Goal: Task Accomplishment & Management: Manage account settings

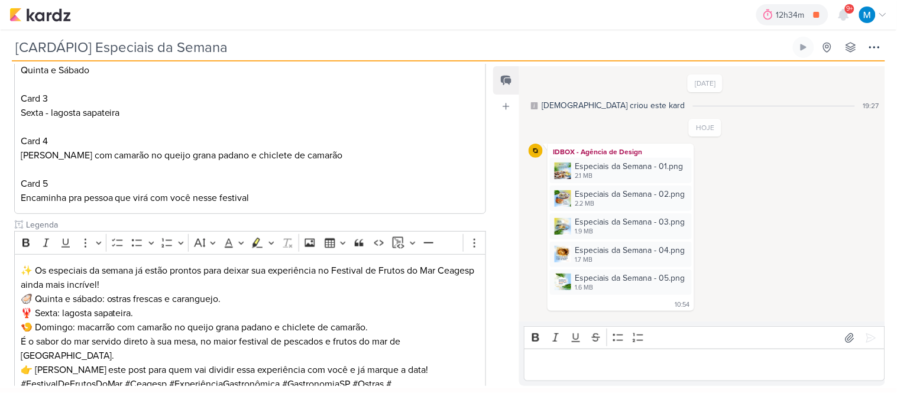
scroll to position [341, 0]
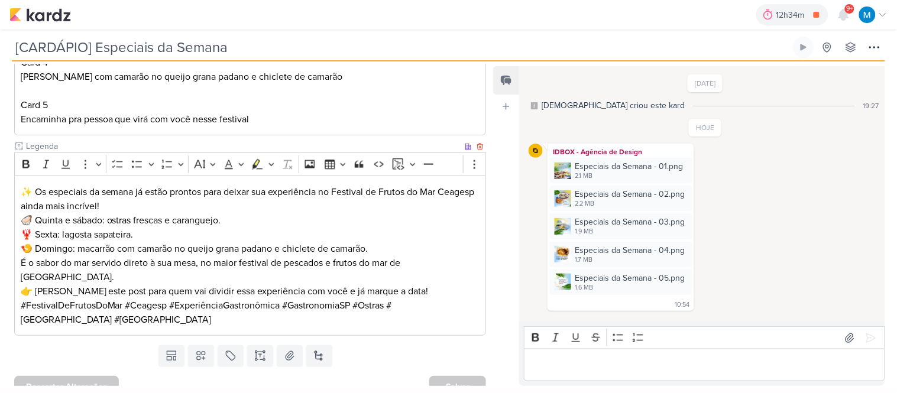
click at [390, 247] on p "🦪 Quinta e sábado: ostras frescas e caranguejo. 🦞 Sexta: lagosta sapateira. 🍤 D…" at bounding box center [251, 235] width 460 height 43
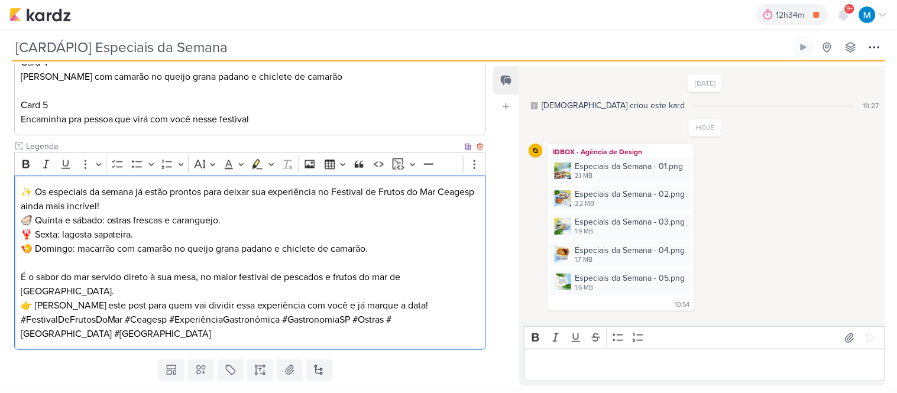
click at [427, 313] on p "#FestivalDeFrutosDoMar #Ceagesp #ExperiênciaGastronômica #GastronomiaSP #Ostras…" at bounding box center [251, 327] width 460 height 28
click at [431, 299] on p "👉 Encaminhe este post para quem vai dividir essa experiência com você e já marq…" at bounding box center [251, 306] width 460 height 14
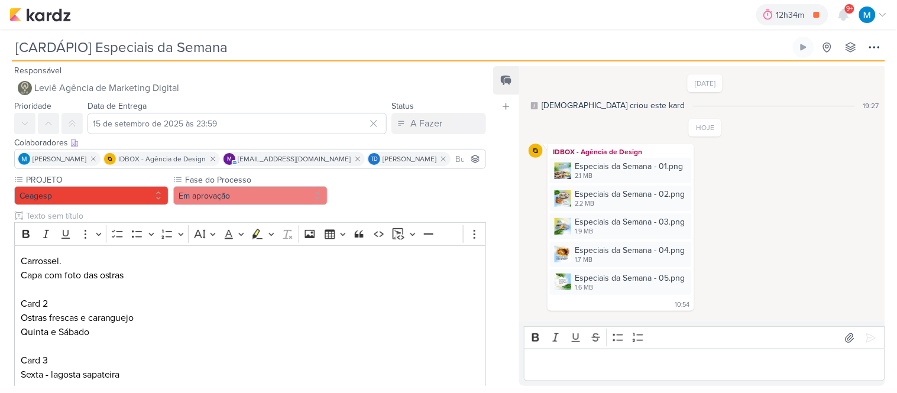
scroll to position [0, 0]
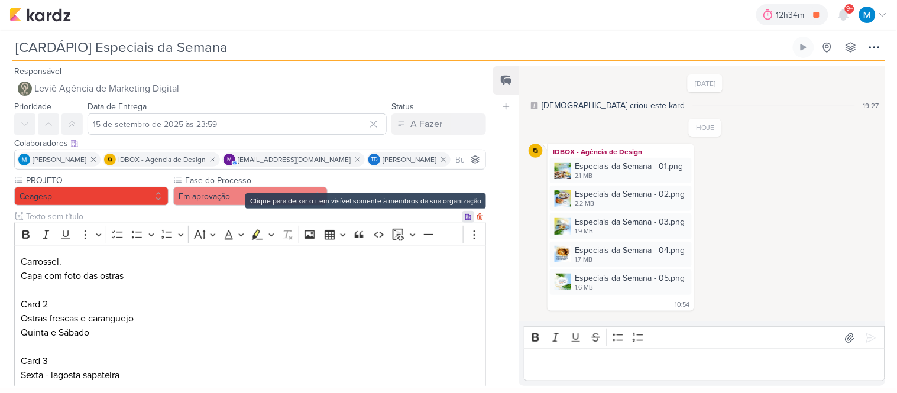
click at [465, 217] on icon at bounding box center [468, 217] width 7 height 7
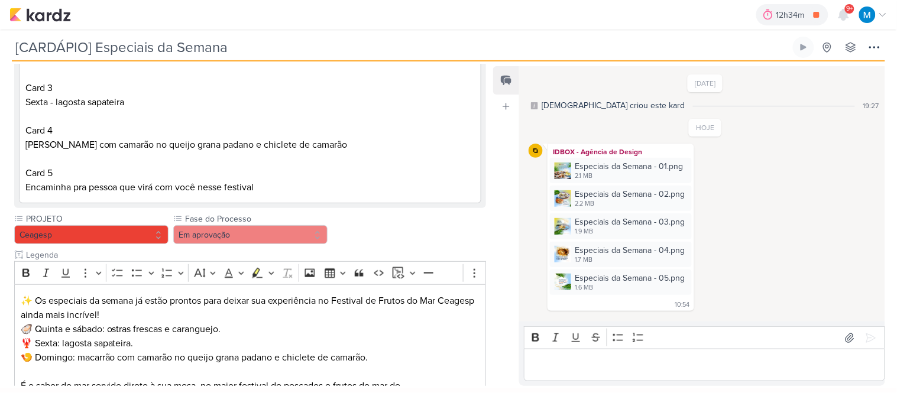
scroll to position [263, 0]
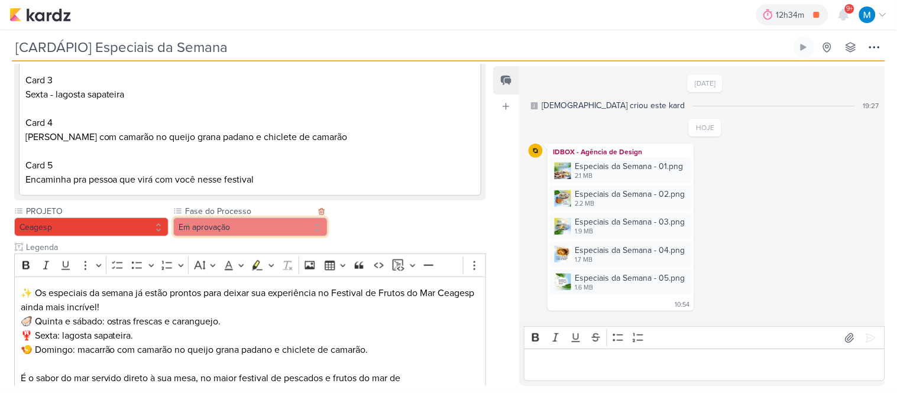
click at [262, 229] on button "Em aprovação" at bounding box center [250, 227] width 154 height 19
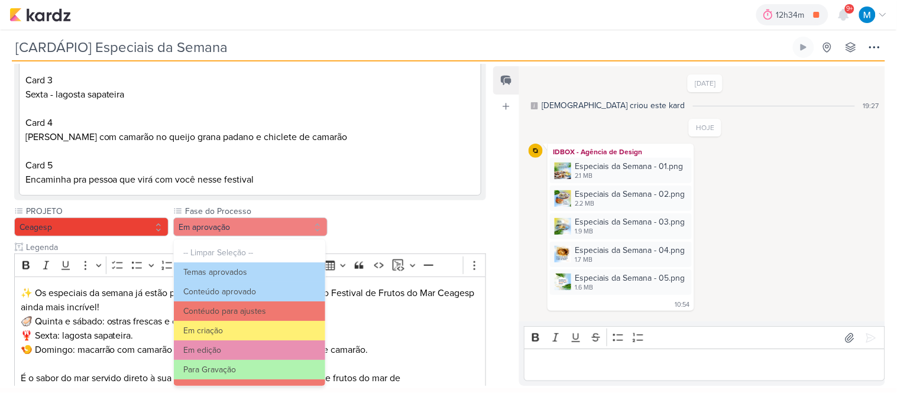
click at [386, 214] on div "PROJETO Ceagesp Fase do Processo" at bounding box center [250, 335] width 472 height 260
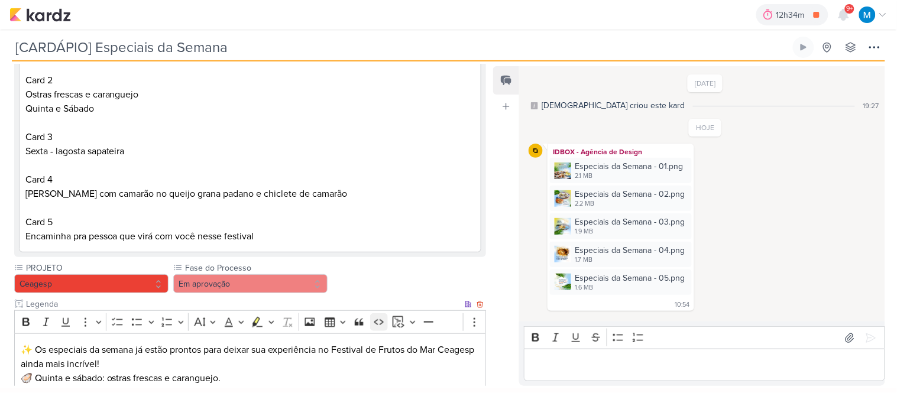
scroll to position [0, 0]
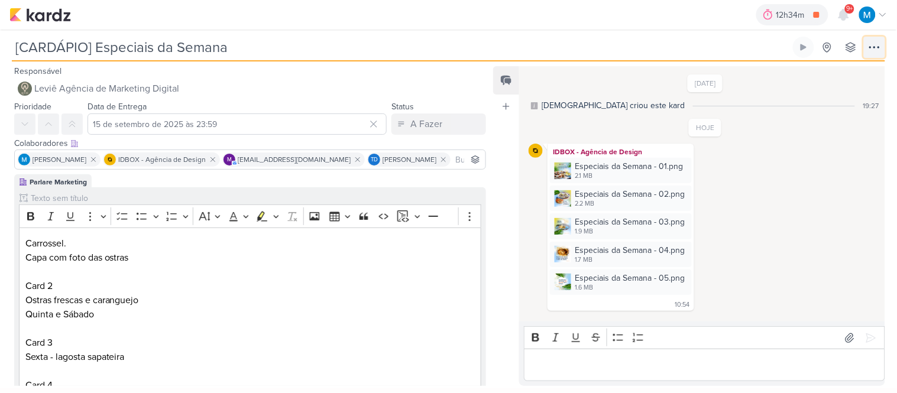
click at [877, 46] on icon at bounding box center [875, 47] width 14 height 14
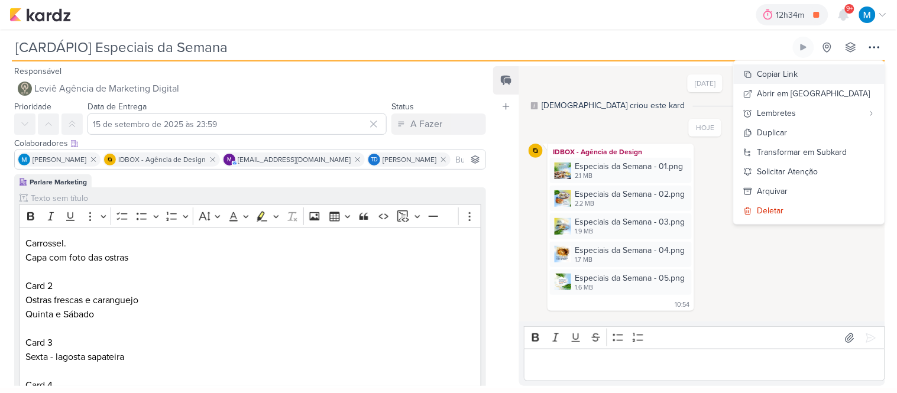
click at [823, 72] on button "Copiar Link" at bounding box center [809, 74] width 151 height 20
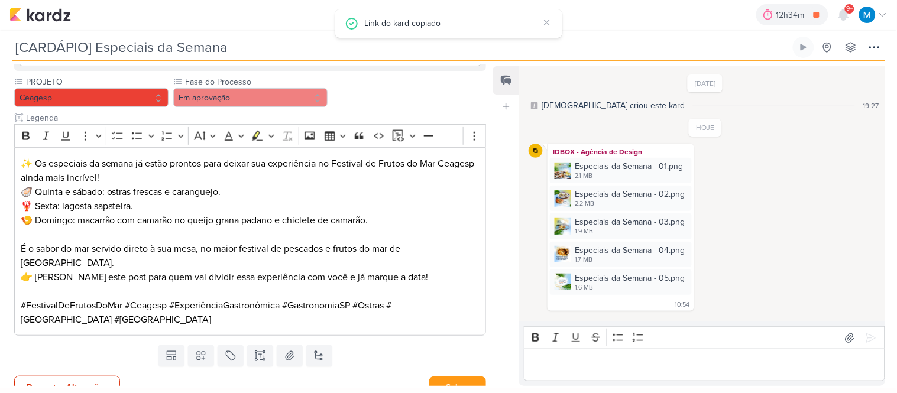
scroll to position [393, 0]
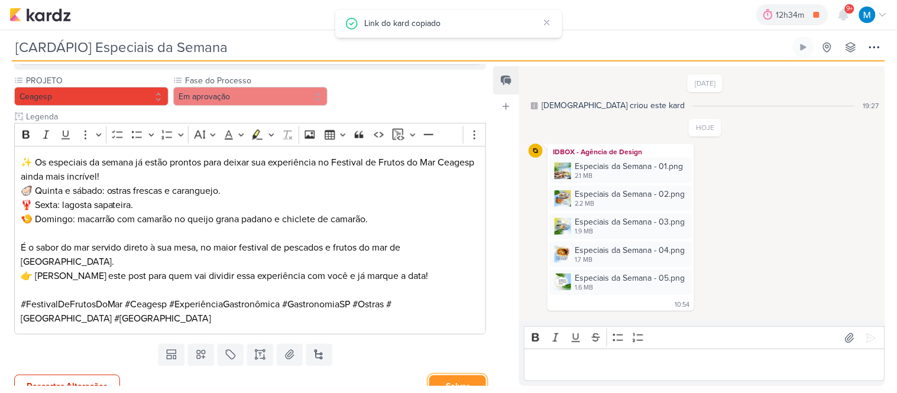
click at [463, 376] on button "Salvar" at bounding box center [457, 387] width 57 height 22
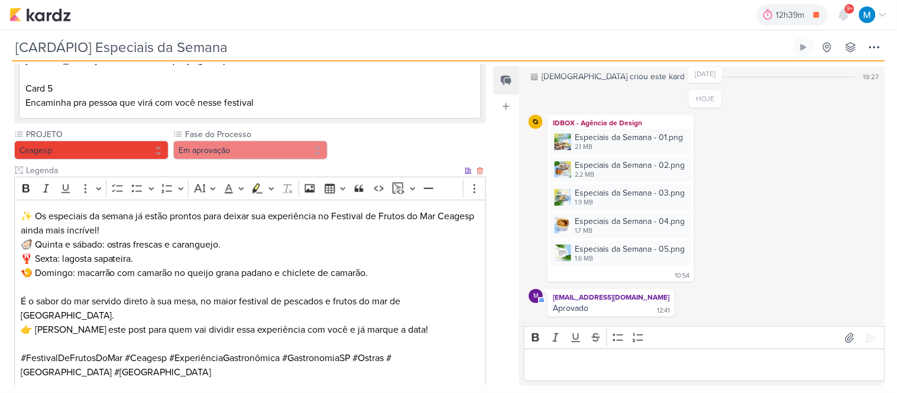
scroll to position [327, 0]
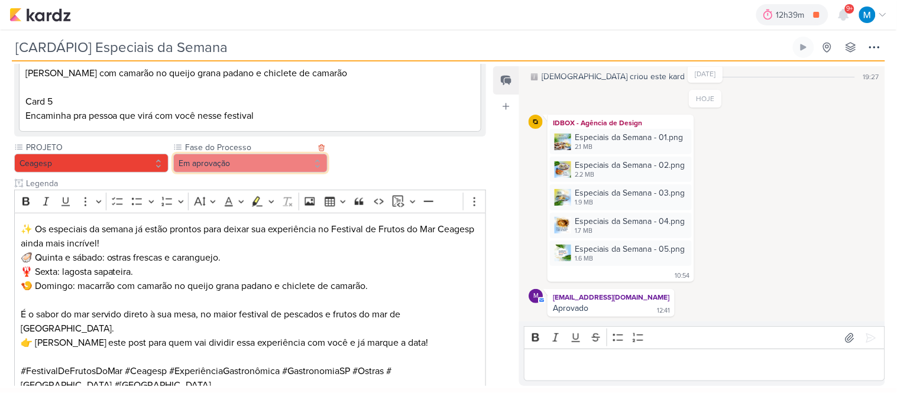
click at [258, 164] on button "Em aprovação" at bounding box center [250, 163] width 154 height 19
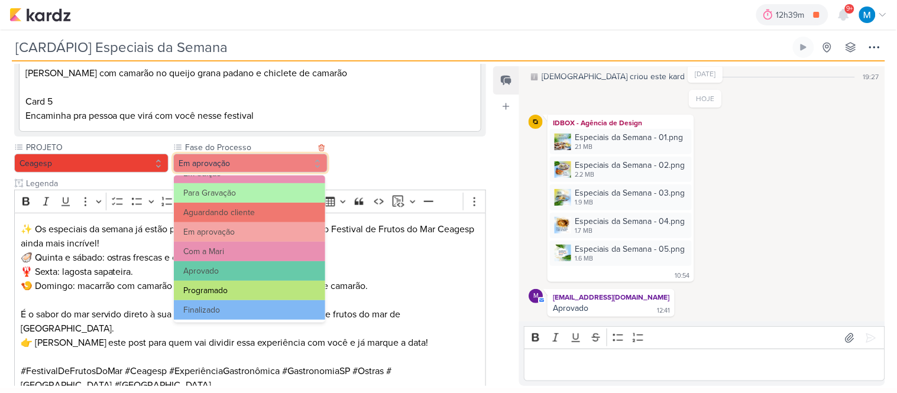
scroll to position [114, 0]
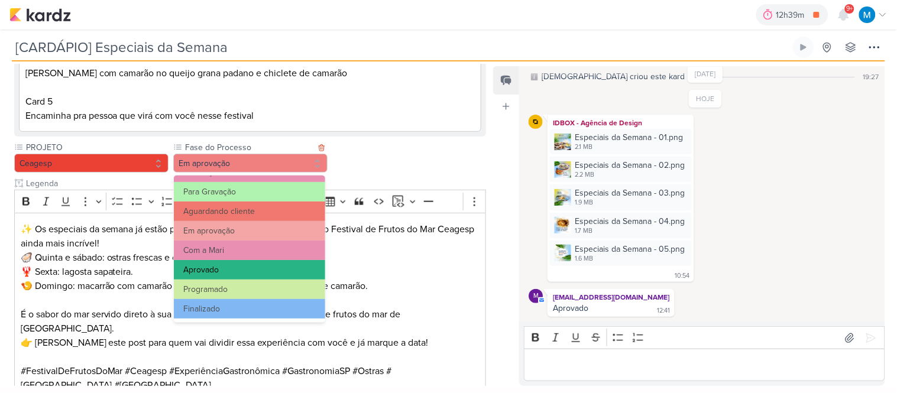
click at [228, 269] on button "Aprovado" at bounding box center [249, 270] width 151 height 20
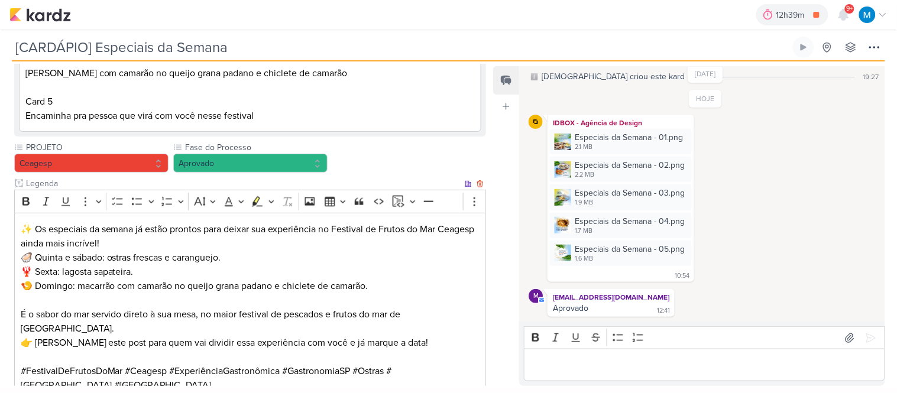
scroll to position [392, 0]
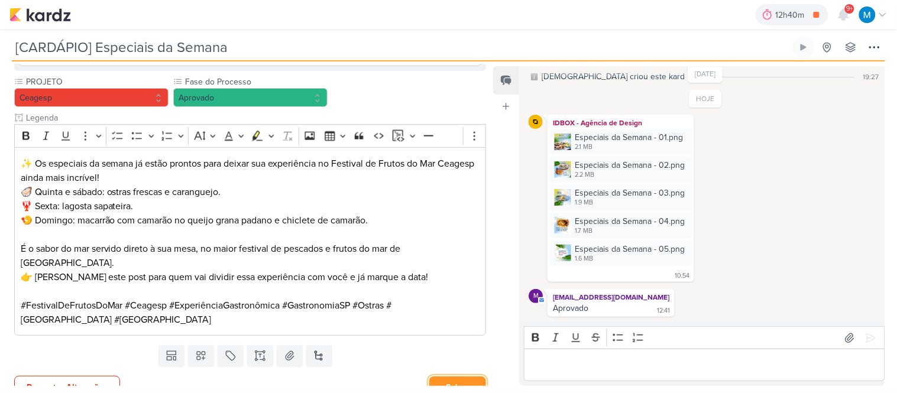
click at [447, 377] on button "Salvar" at bounding box center [457, 388] width 57 height 22
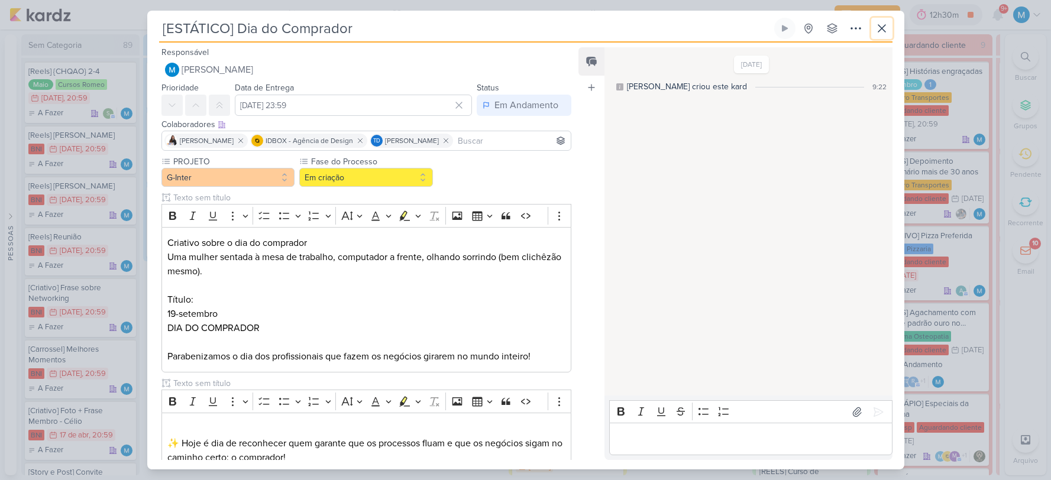
click at [886, 31] on icon at bounding box center [882, 28] width 14 height 14
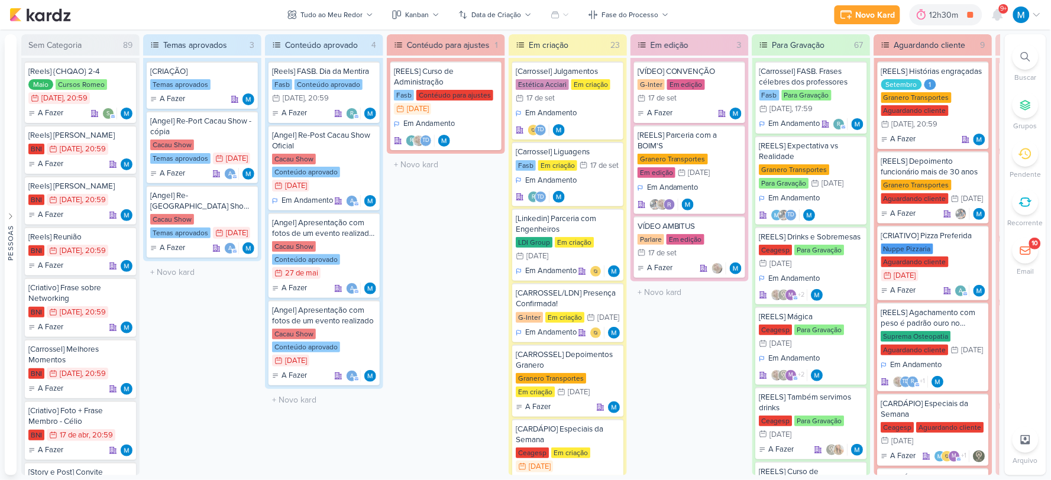
scroll to position [657, 0]
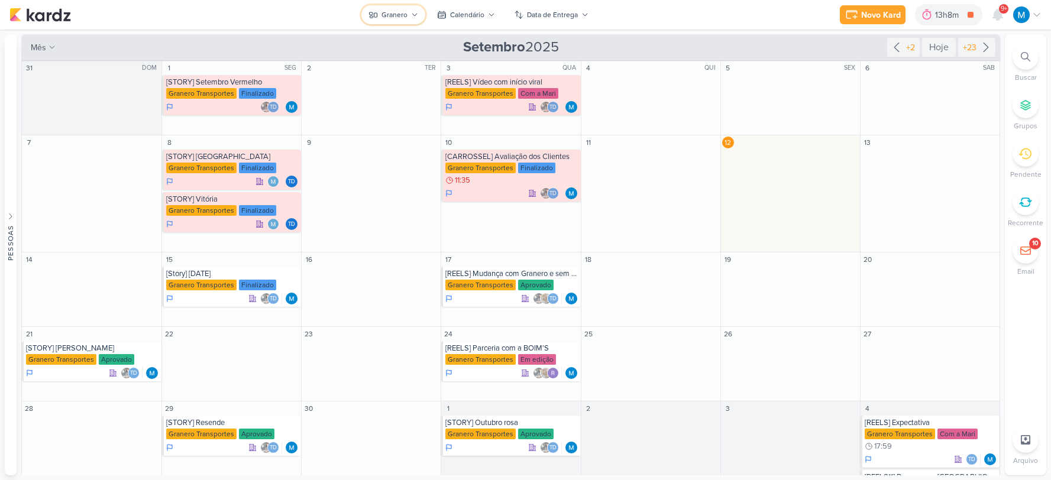
click at [414, 12] on icon at bounding box center [414, 14] width 7 height 7
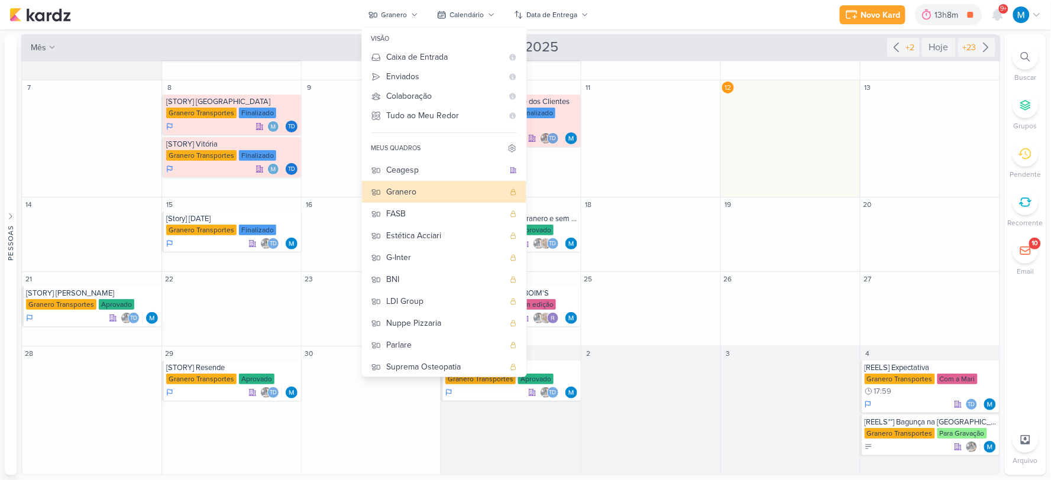
click at [654, 15] on div "Novo Kard Ctrl + k 13h8m Fotos da Reunião 1h30m Hoje 13h8m Semana 1h30m Mês 1h3…" at bounding box center [525, 15] width 1032 height 30
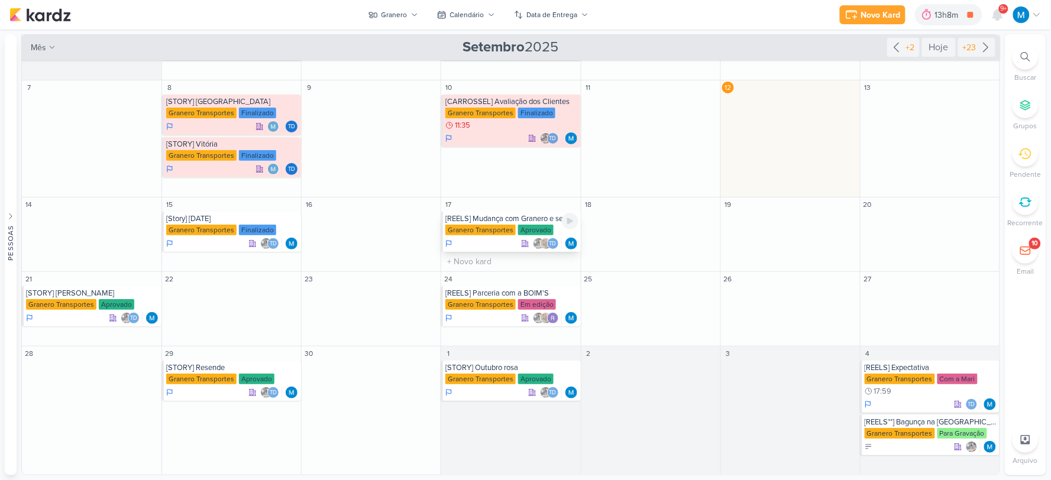
click at [531, 221] on div "[REELS] Mudança com Granero e sem Granero" at bounding box center [511, 218] width 133 height 9
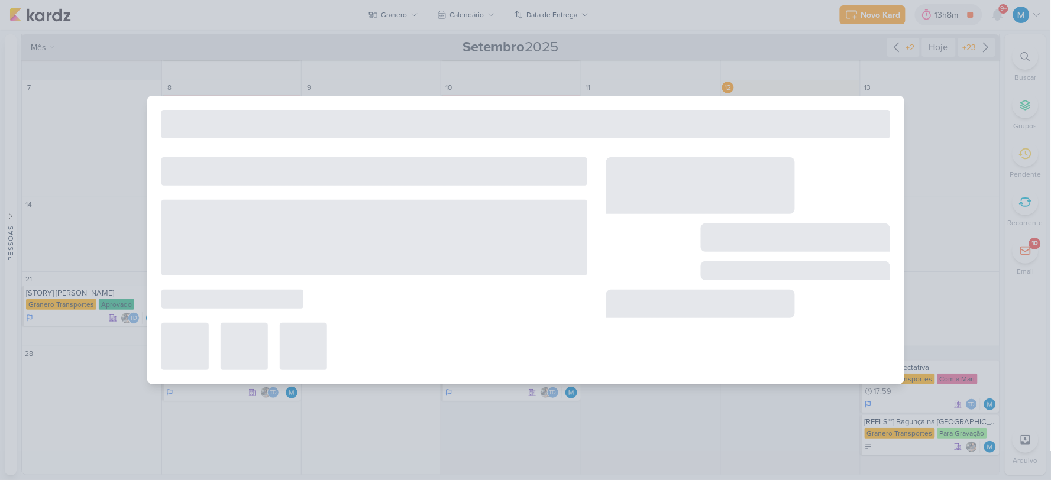
type input "[REELS] Mudança com Granero e sem Granero"
type input "[DATE] 23:59"
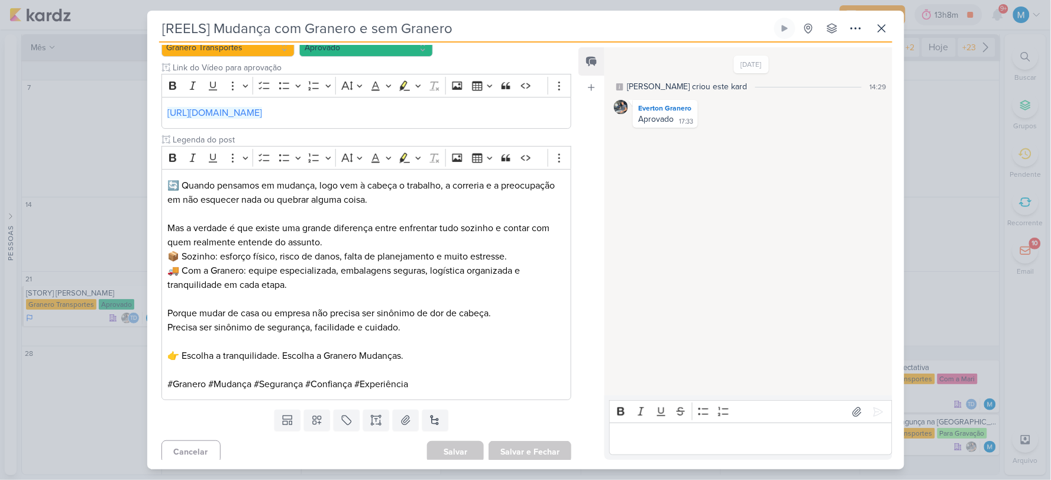
scroll to position [137, 0]
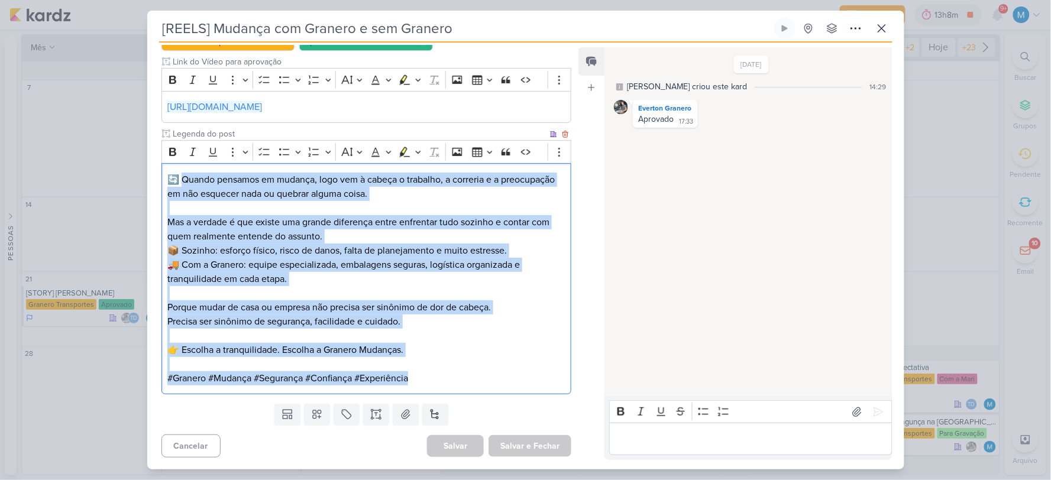
drag, startPoint x: 428, startPoint y: 382, endPoint x: 299, endPoint y: 179, distance: 239.9
click at [172, 164] on div "🔄 Quando pensamos em mudança, logo vem à cabeça o trabalho, a correria e a preo…" at bounding box center [367, 278] width 411 height 231
click at [162, 166] on div "🔄 Quando pensamos em mudança, logo vem à cabeça o trabalho, a correria e a preo…" at bounding box center [367, 278] width 411 height 231
copy div "uando pensamos em mudança, logo vem à cabeça o trabalho, a correria e a preocup…"
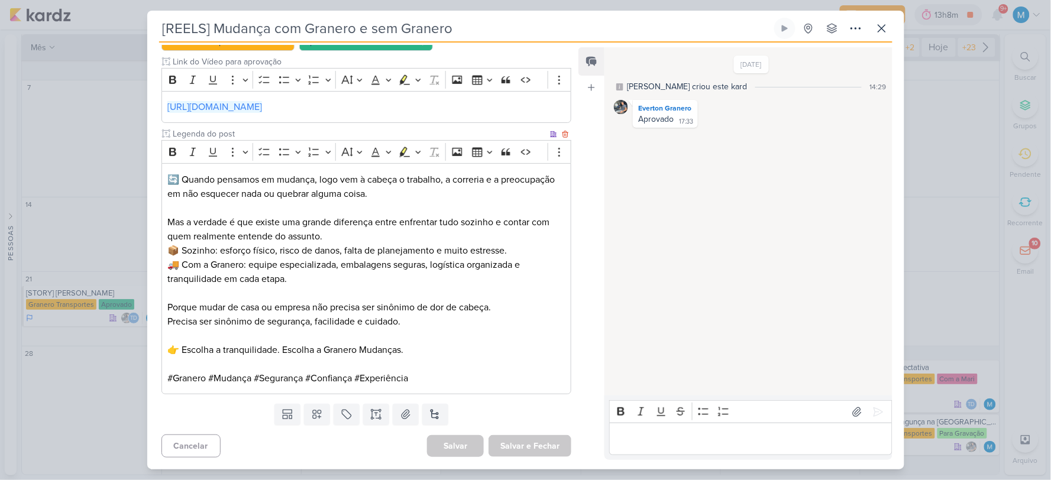
scroll to position [0, 0]
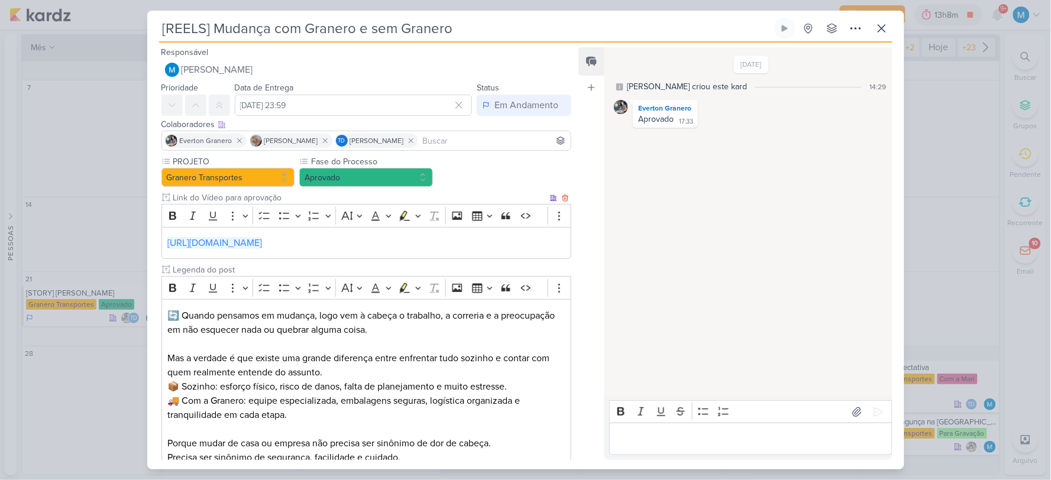
drag, startPoint x: 392, startPoint y: 245, endPoint x: 576, endPoint y: 54, distance: 264.8
click at [262, 245] on link "[URL][DOMAIN_NAME]" at bounding box center [214, 243] width 95 height 12
click at [405, 186] on button "Aprovado" at bounding box center [366, 177] width 134 height 19
click at [411, 179] on button "Aprovado" at bounding box center [366, 177] width 134 height 19
click at [410, 179] on button "Aprovado" at bounding box center [366, 177] width 134 height 19
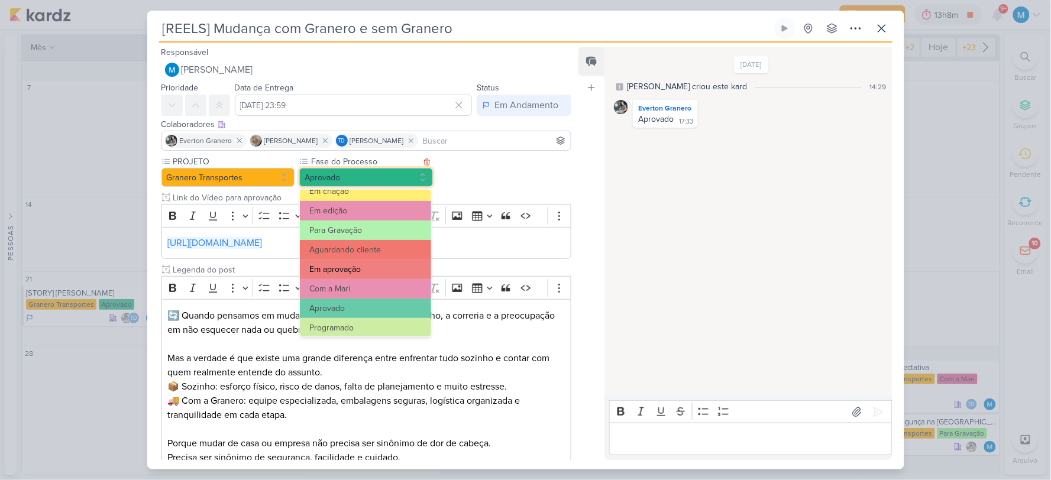
scroll to position [114, 0]
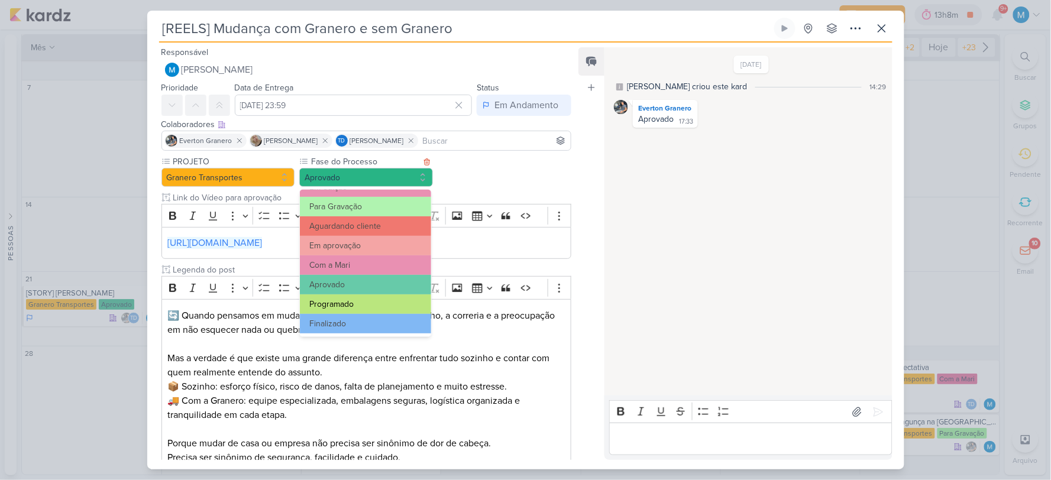
click at [369, 300] on button "Programado" at bounding box center [365, 305] width 131 height 20
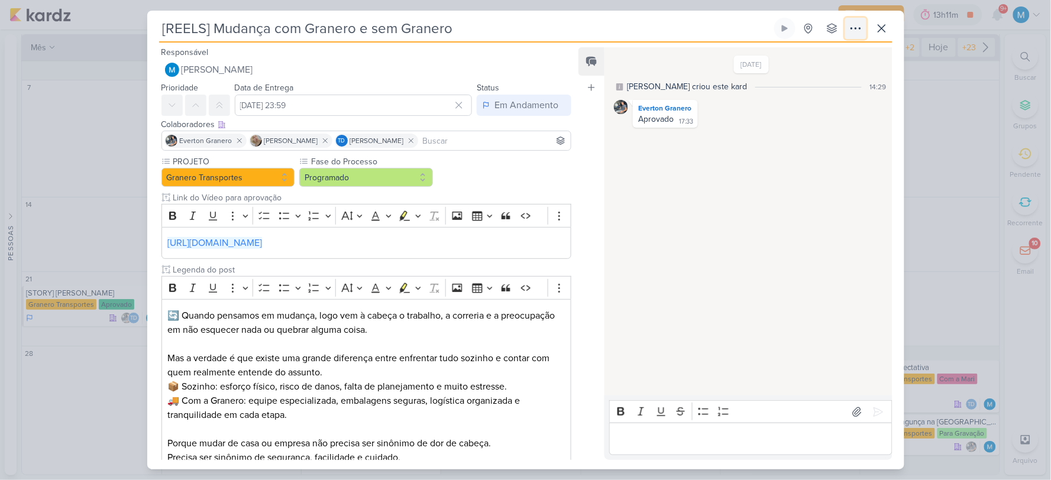
click at [859, 28] on icon at bounding box center [855, 28] width 9 height 1
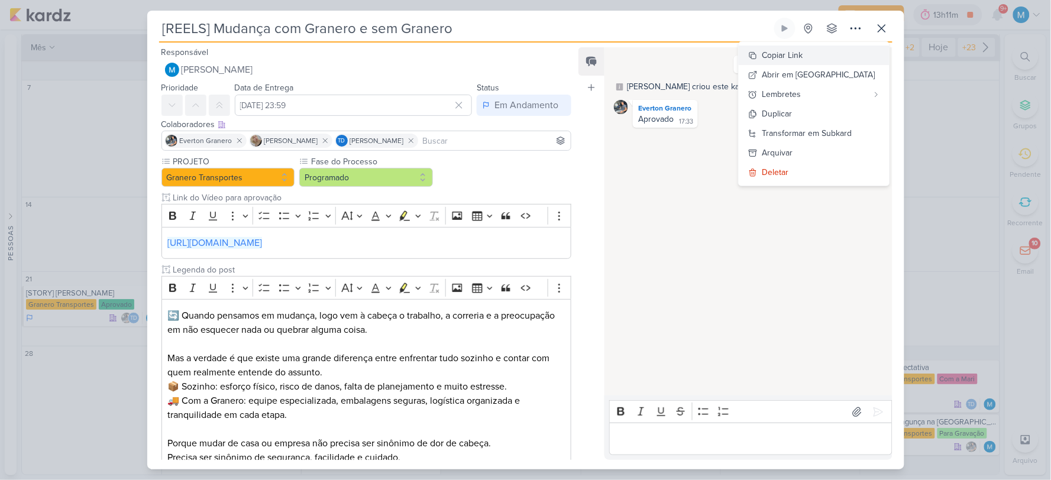
click at [803, 53] on div "Copiar Link" at bounding box center [783, 55] width 41 height 12
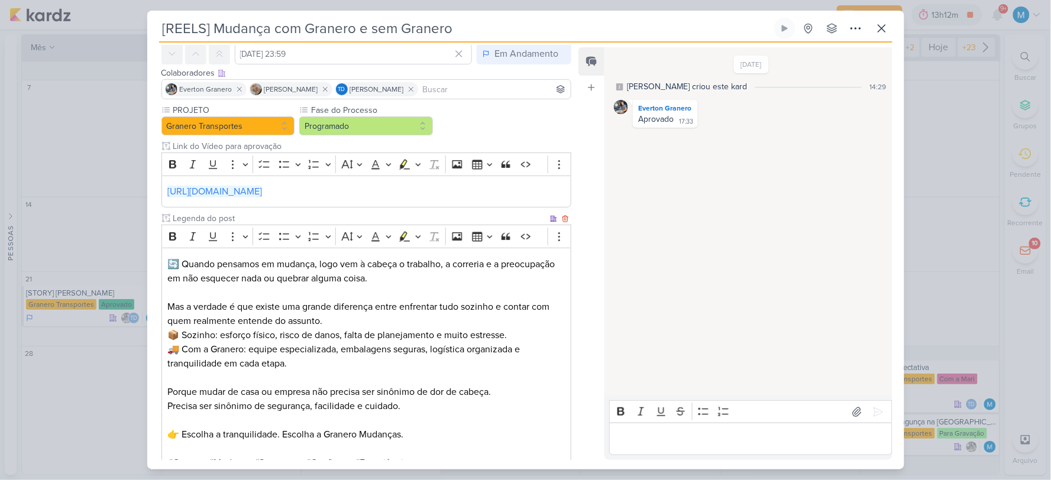
scroll to position [137, 0]
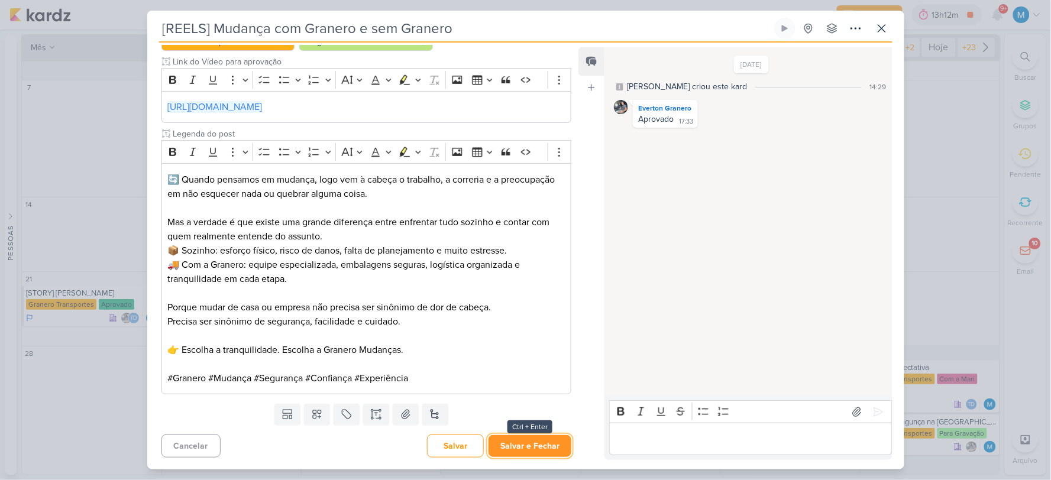
click at [541, 448] on button "Salvar e Fechar" at bounding box center [530, 446] width 83 height 22
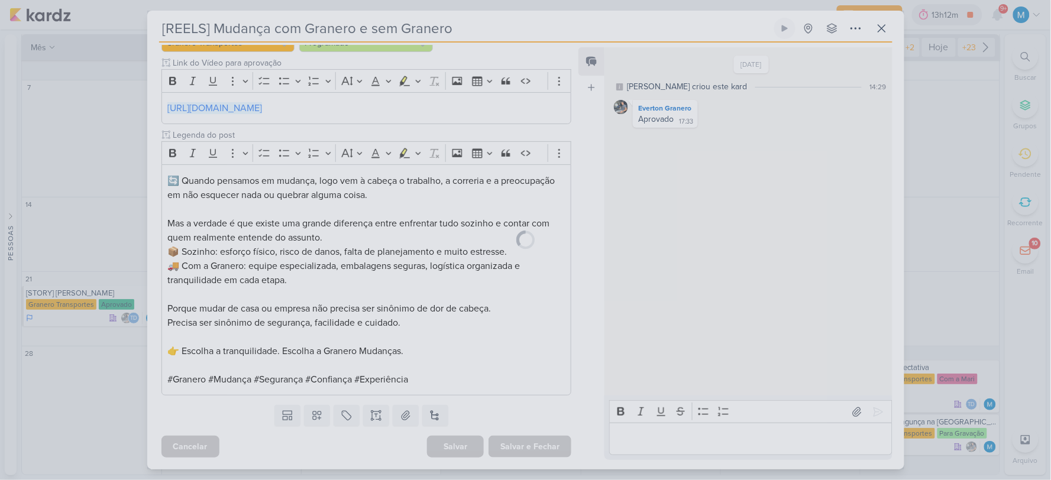
scroll to position [135, 0]
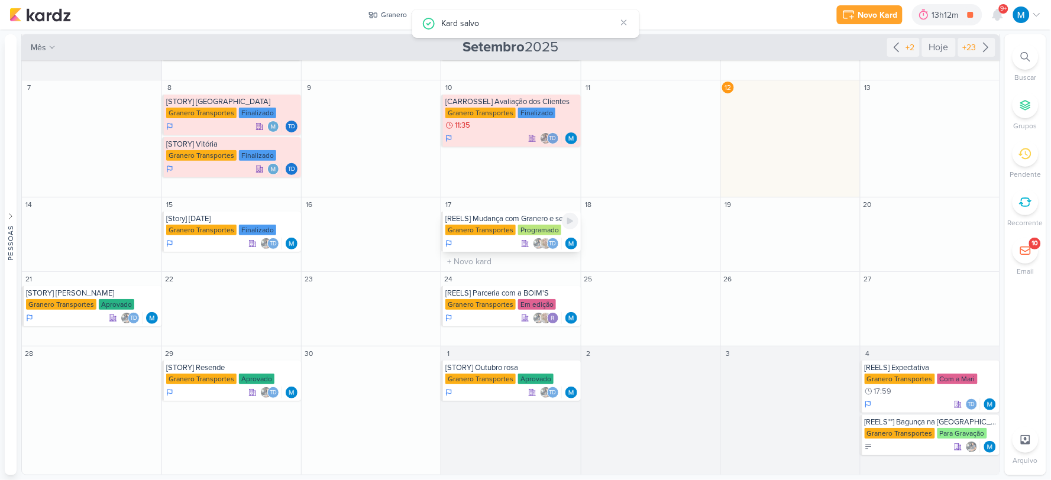
click at [505, 219] on div "[REELS] Mudança com Granero e sem Granero" at bounding box center [511, 218] width 133 height 9
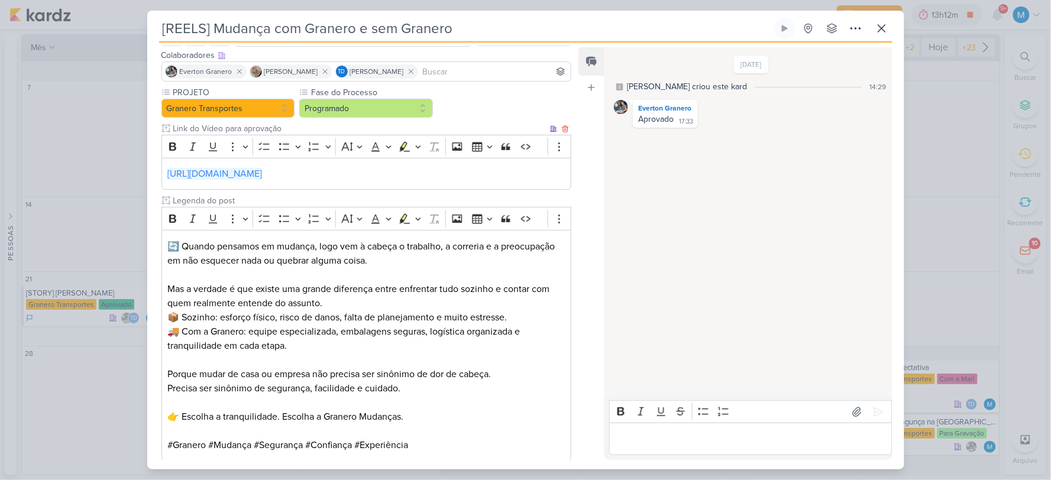
scroll to position [0, 0]
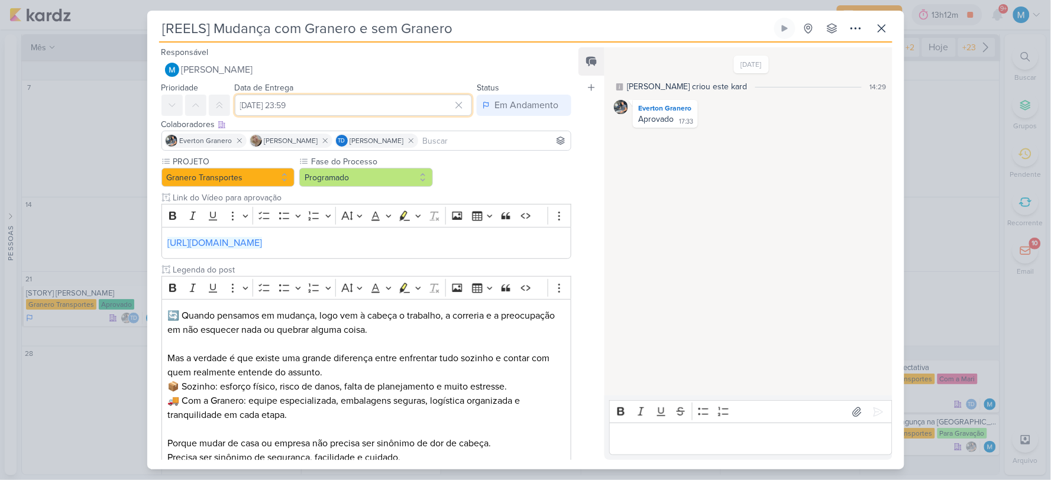
click at [356, 104] on input "[DATE] 23:59" at bounding box center [354, 105] width 238 height 21
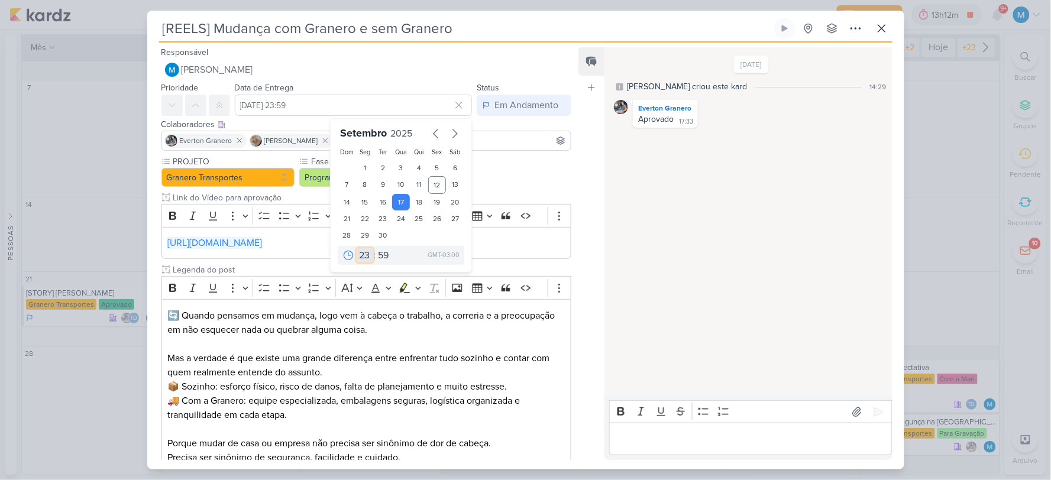
click at [360, 255] on select "00 01 02 03 04 05 06 07 08 09 10 11 12 13 14 15 16 17 18 19 20 21 22 23" at bounding box center [365, 255] width 17 height 14
select select "11"
click at [357, 248] on select "00 01 02 03 04 05 06 07 08 09 10 11 12 13 14 15 16 17 18 19 20 21 22 23" at bounding box center [365, 255] width 17 height 14
type input "[DATE] 11:59"
click at [379, 252] on select "00 05 10 15 20 25 30 35 40 45 50 55 59" at bounding box center [384, 255] width 17 height 14
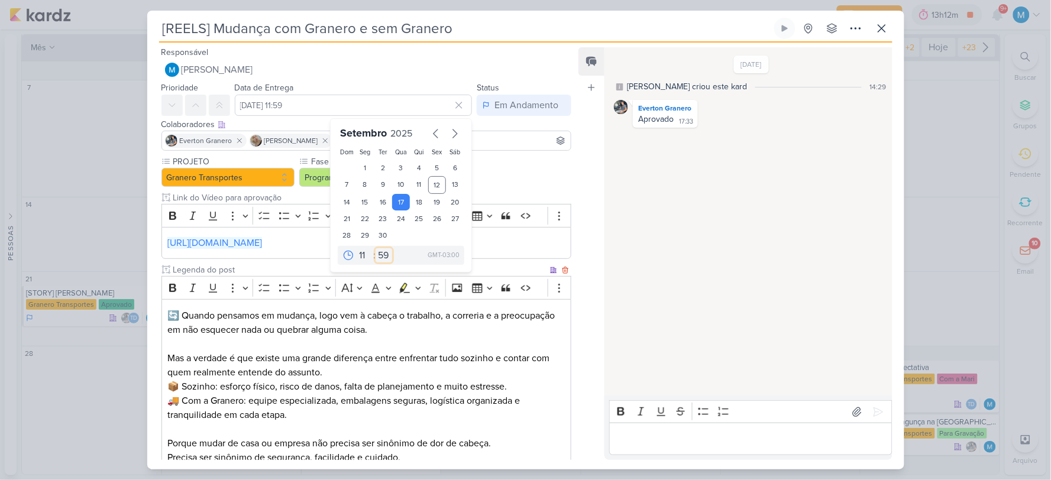
select select "55"
click at [376, 248] on select "00 05 10 15 20 25 30 35 40 45 50 55 59" at bounding box center [384, 255] width 17 height 14
type input "[DATE] 11:55"
click at [451, 383] on p "📦 Sozinho: esforço físico, risco de danos, falta de planejamento e muito estres…" at bounding box center [366, 401] width 398 height 43
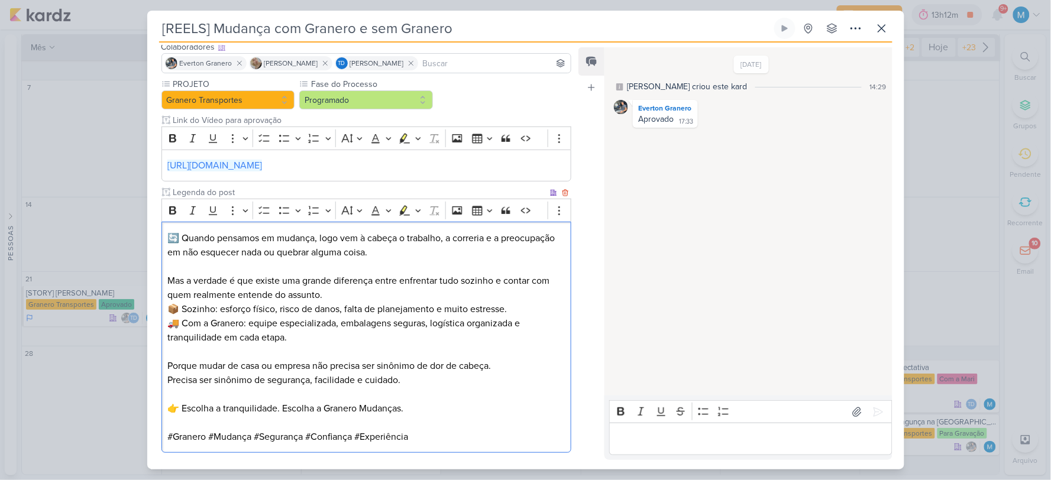
scroll to position [137, 0]
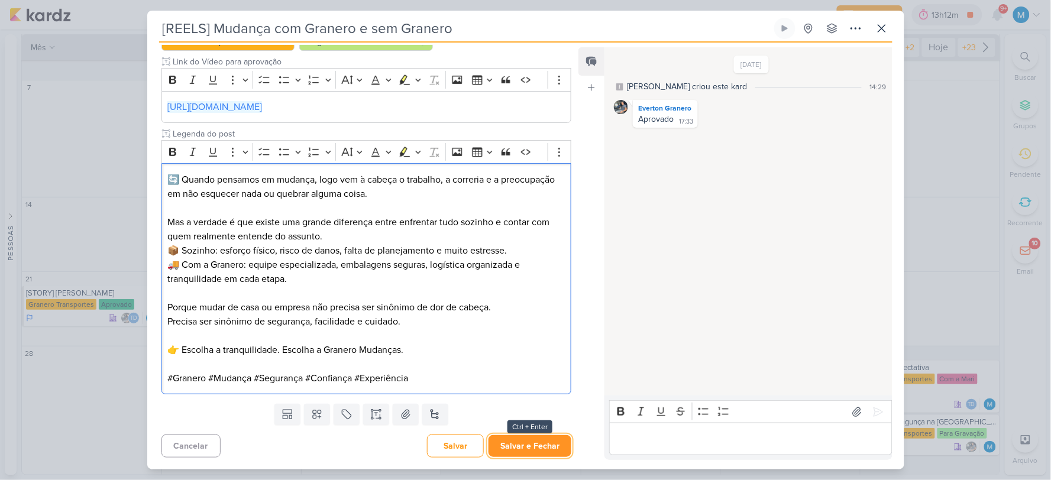
click at [530, 448] on button "Salvar e Fechar" at bounding box center [530, 446] width 83 height 22
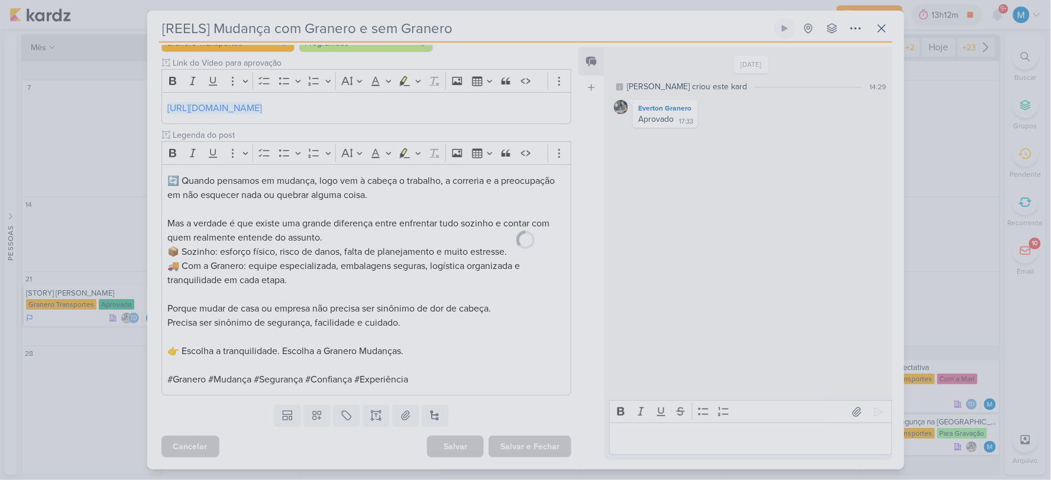
scroll to position [135, 0]
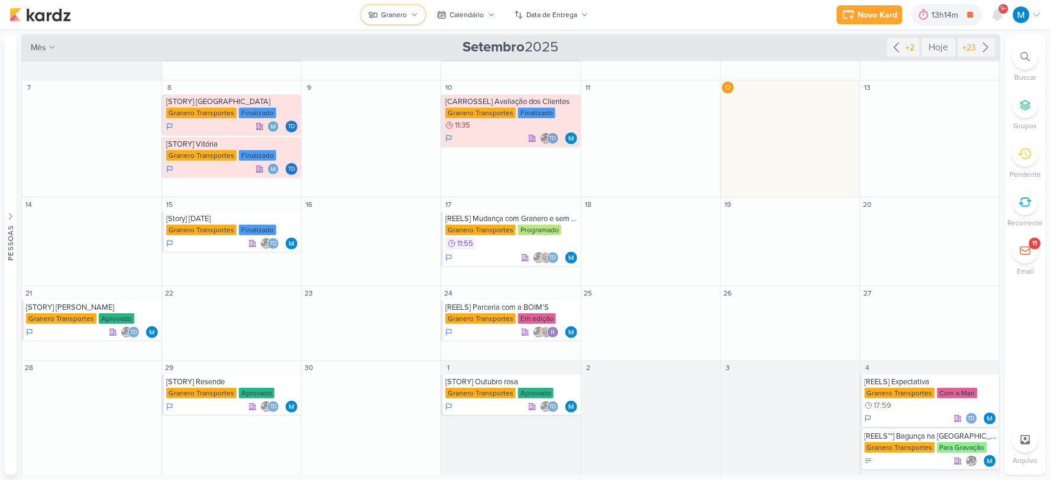
click at [390, 11] on div "Granero" at bounding box center [395, 14] width 26 height 11
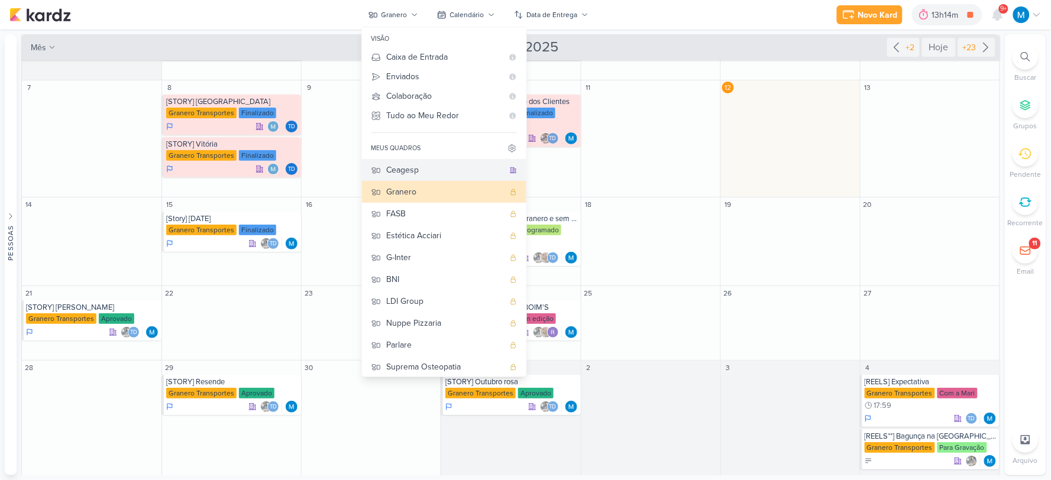
click at [412, 173] on div "Ceagesp" at bounding box center [445, 170] width 117 height 12
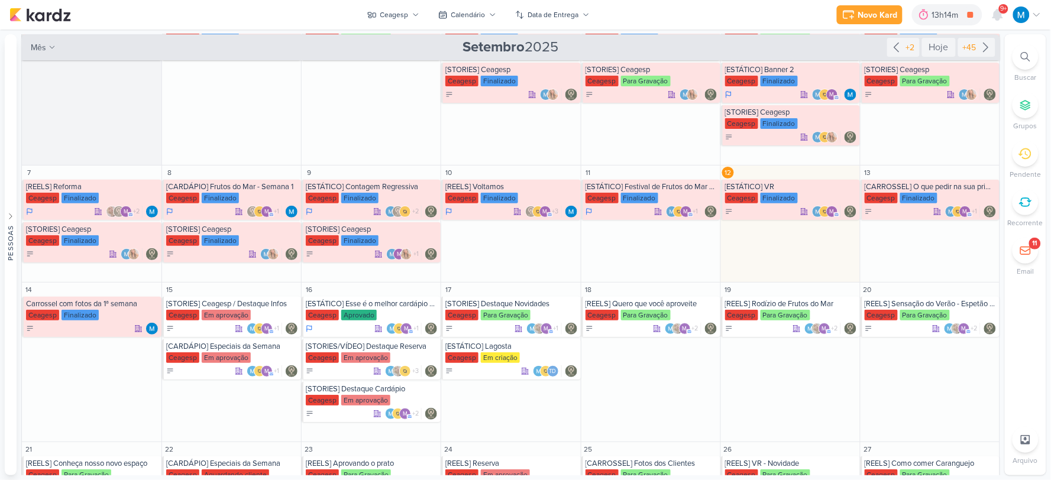
scroll to position [95, 0]
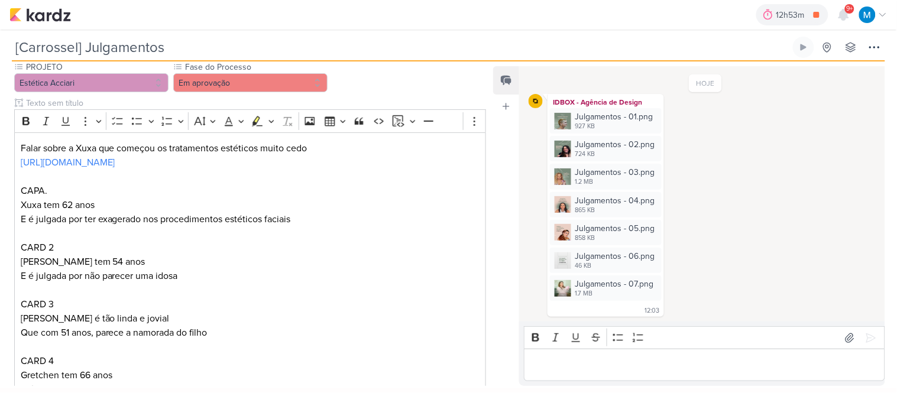
scroll to position [48, 0]
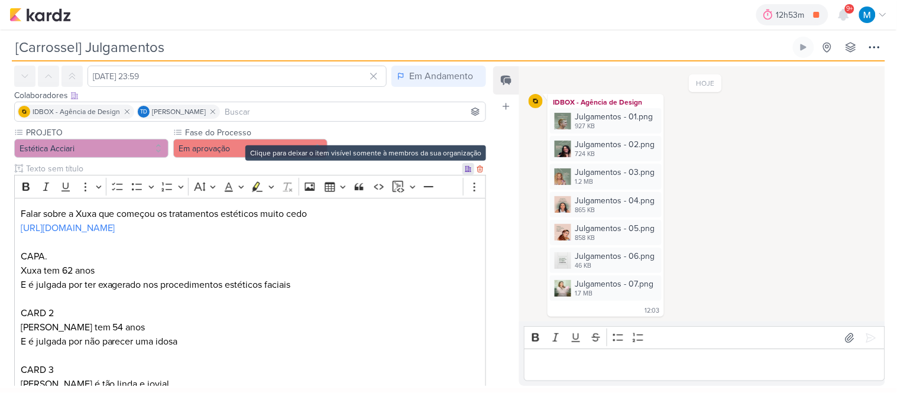
click at [465, 172] on icon at bounding box center [468, 169] width 7 height 7
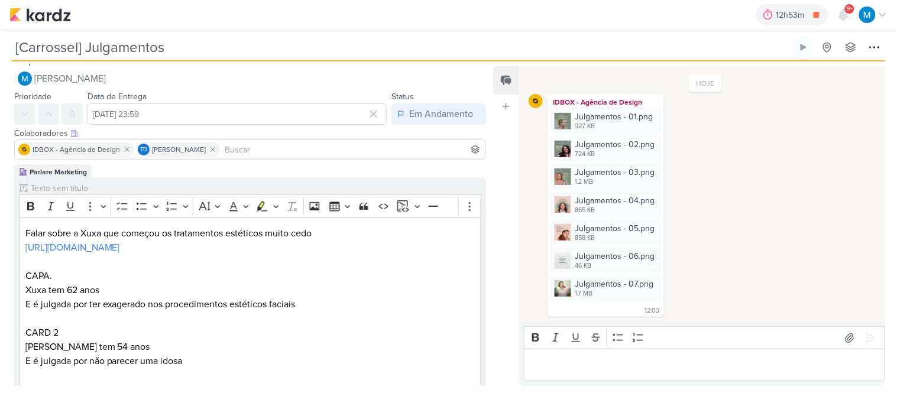
scroll to position [0, 0]
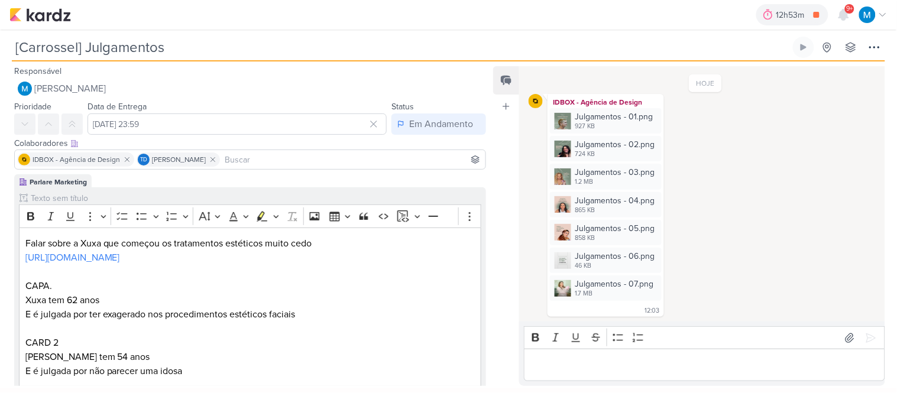
click at [297, 157] on input at bounding box center [352, 160] width 261 height 14
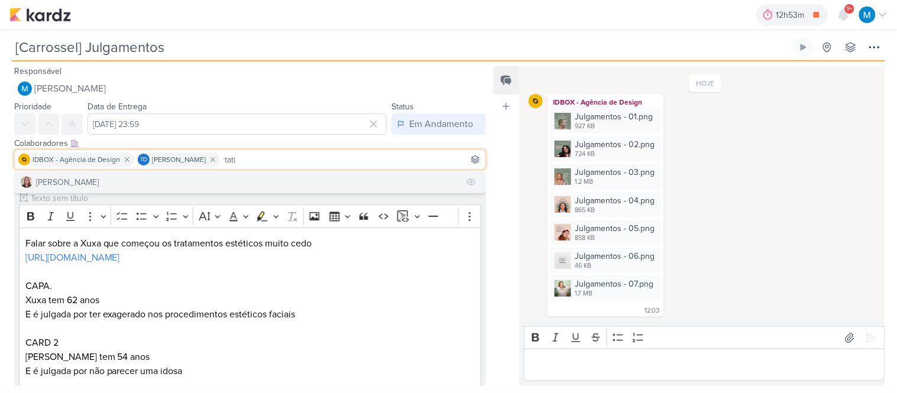
type input "tati"
click at [272, 183] on button "Tatiane Acciari" at bounding box center [250, 182] width 471 height 21
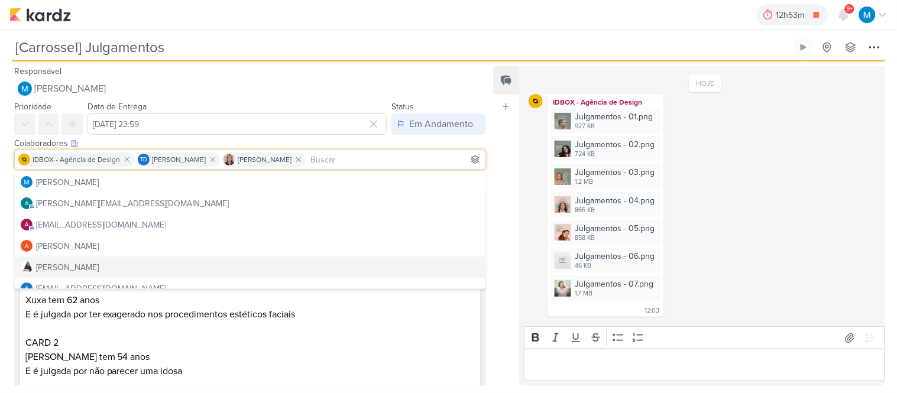
click at [403, 334] on p "Editor editing area: main" at bounding box center [250, 329] width 450 height 14
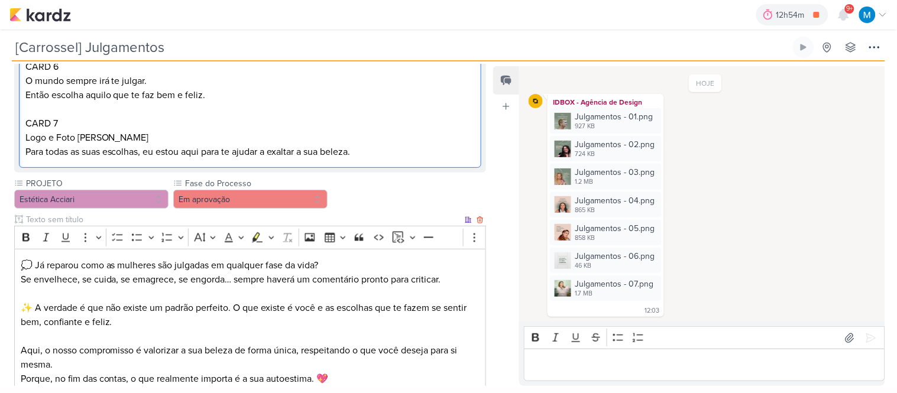
scroll to position [657, 0]
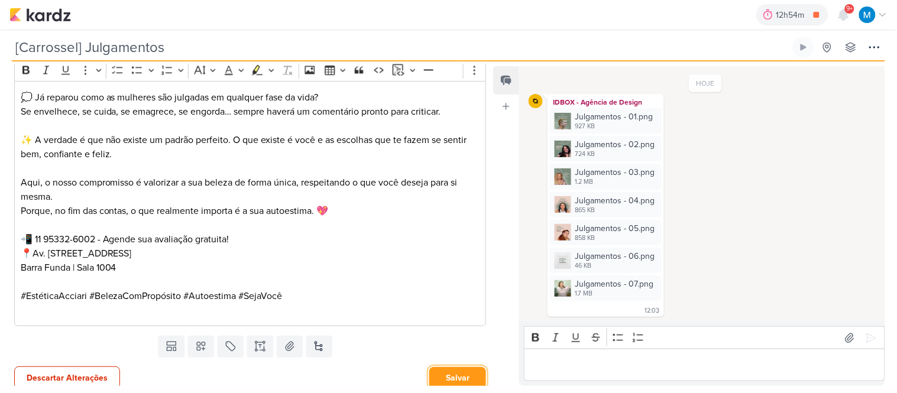
click at [461, 379] on button "Salvar" at bounding box center [457, 378] width 57 height 22
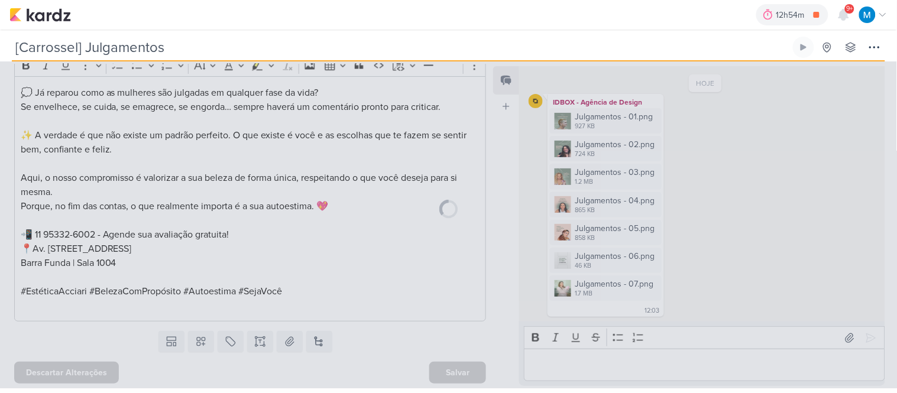
scroll to position [663, 0]
